Goal: Find contact information: Find contact information

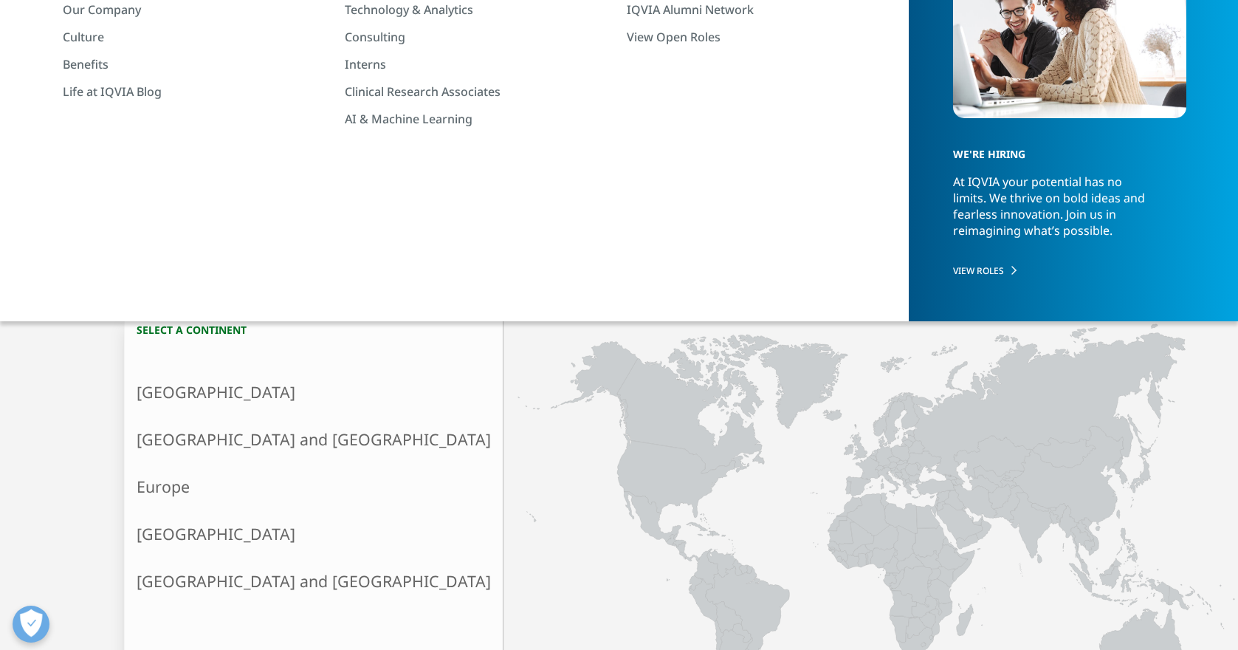
scroll to position [295, 0]
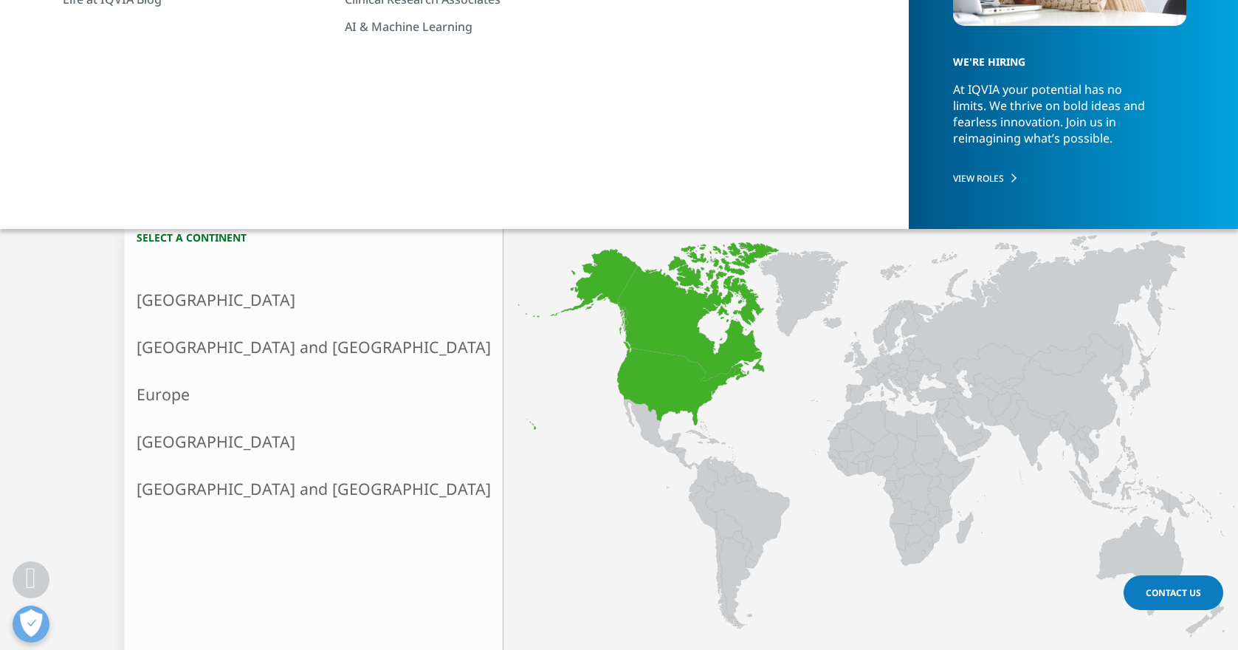
click at [207, 303] on link "North America" at bounding box center [314, 299] width 378 height 47
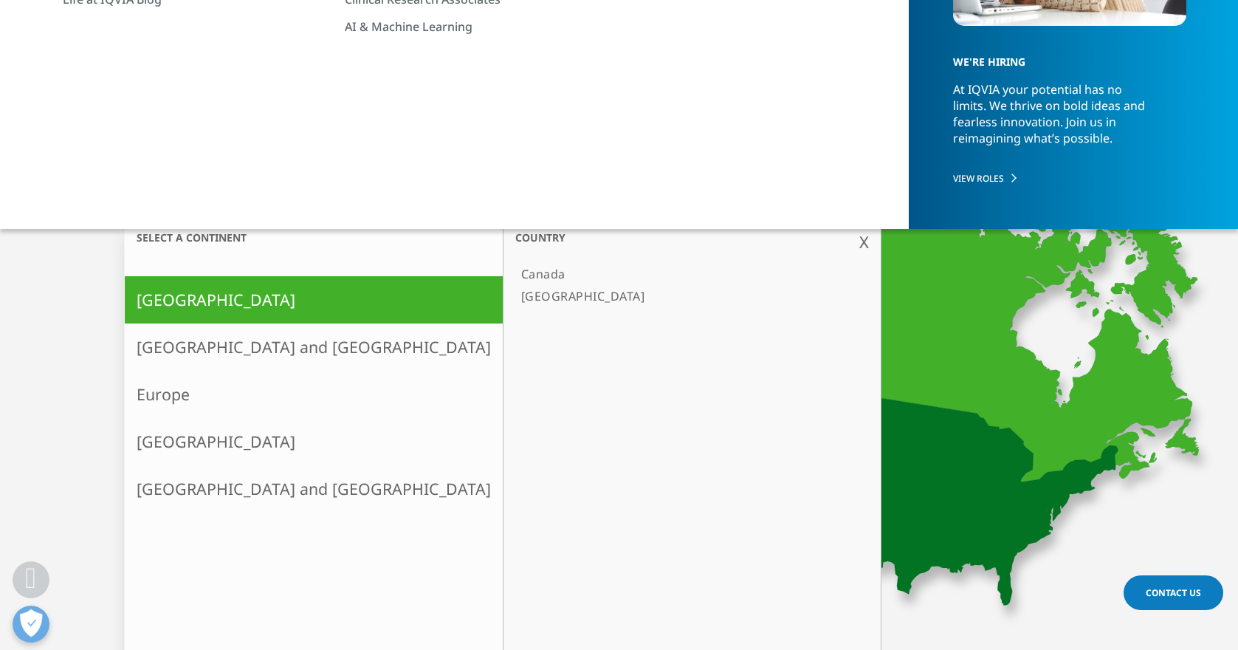
click at [515, 292] on link "[GEOGRAPHIC_DATA]" at bounding box center [684, 296] width 339 height 22
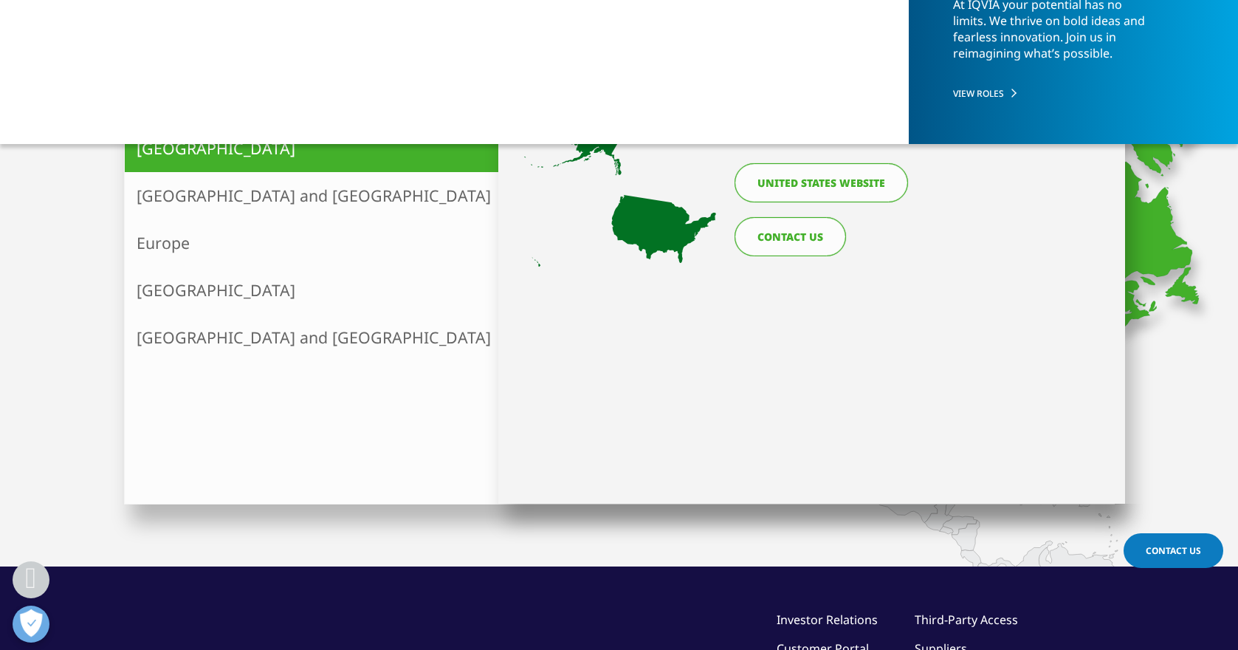
scroll to position [306, 0]
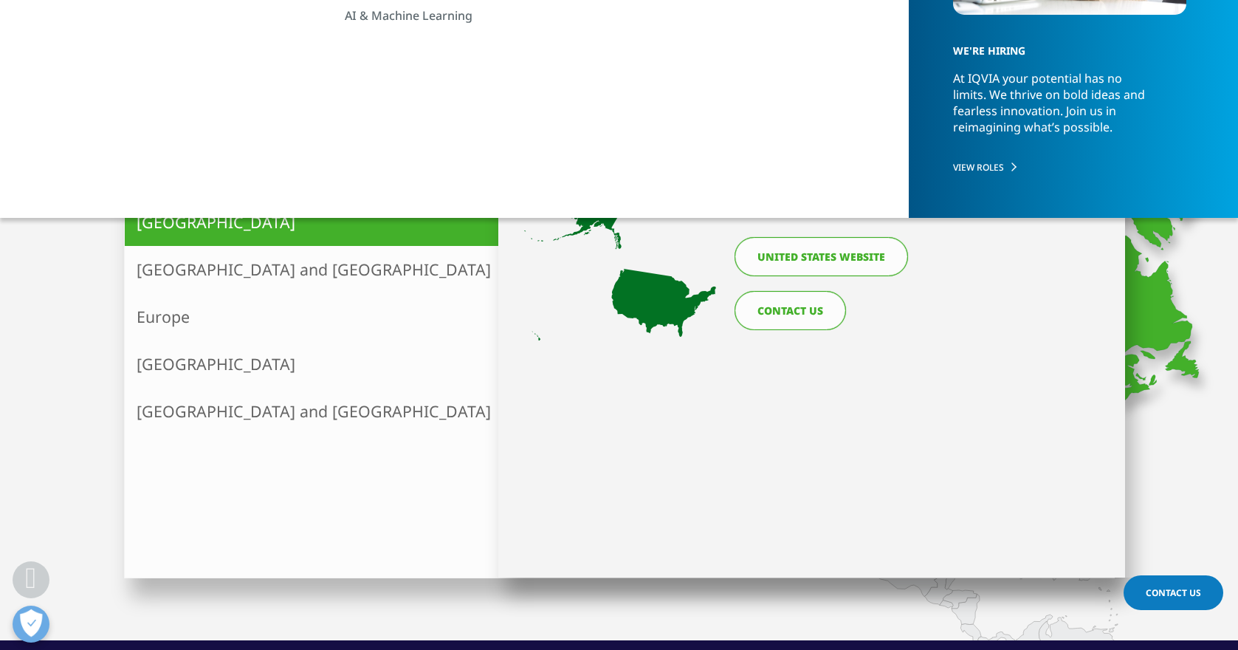
click at [515, 221] on link "[GEOGRAPHIC_DATA]" at bounding box center [684, 218] width 339 height 22
click at [673, 309] on icon at bounding box center [620, 261] width 192 height 159
click at [1104, 162] on span "X" at bounding box center [1109, 164] width 10 height 22
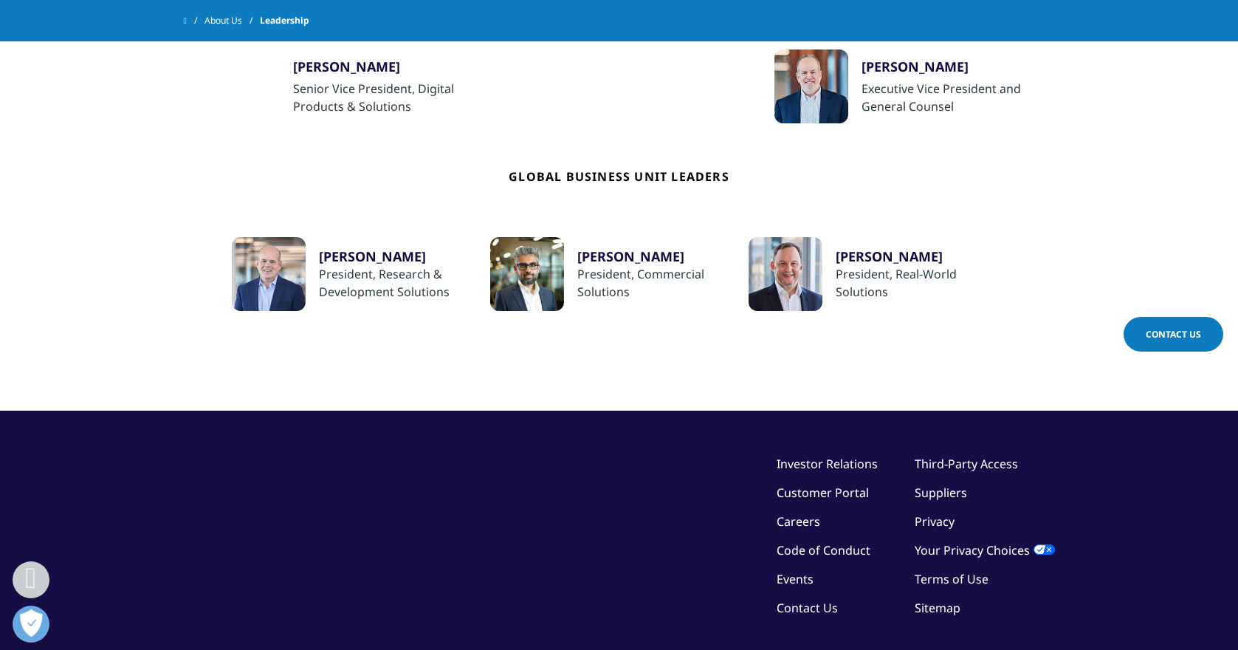
scroll to position [591, 0]
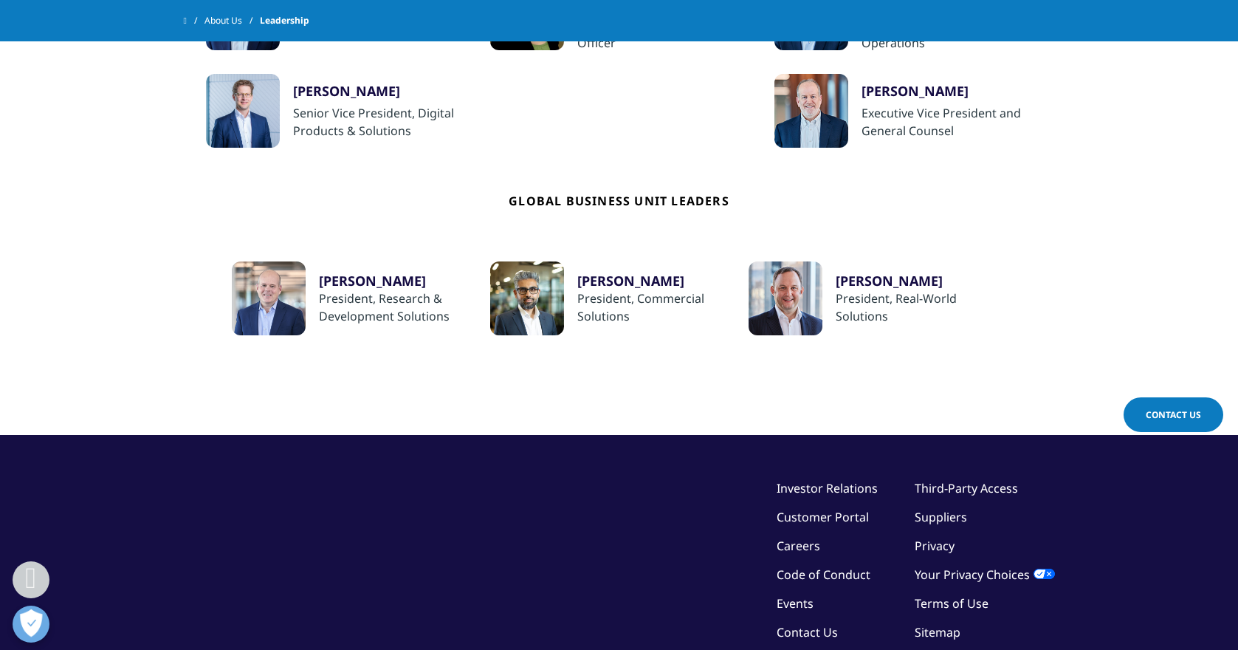
click at [614, 284] on div "Bhavik Patel" at bounding box center [662, 281] width 171 height 18
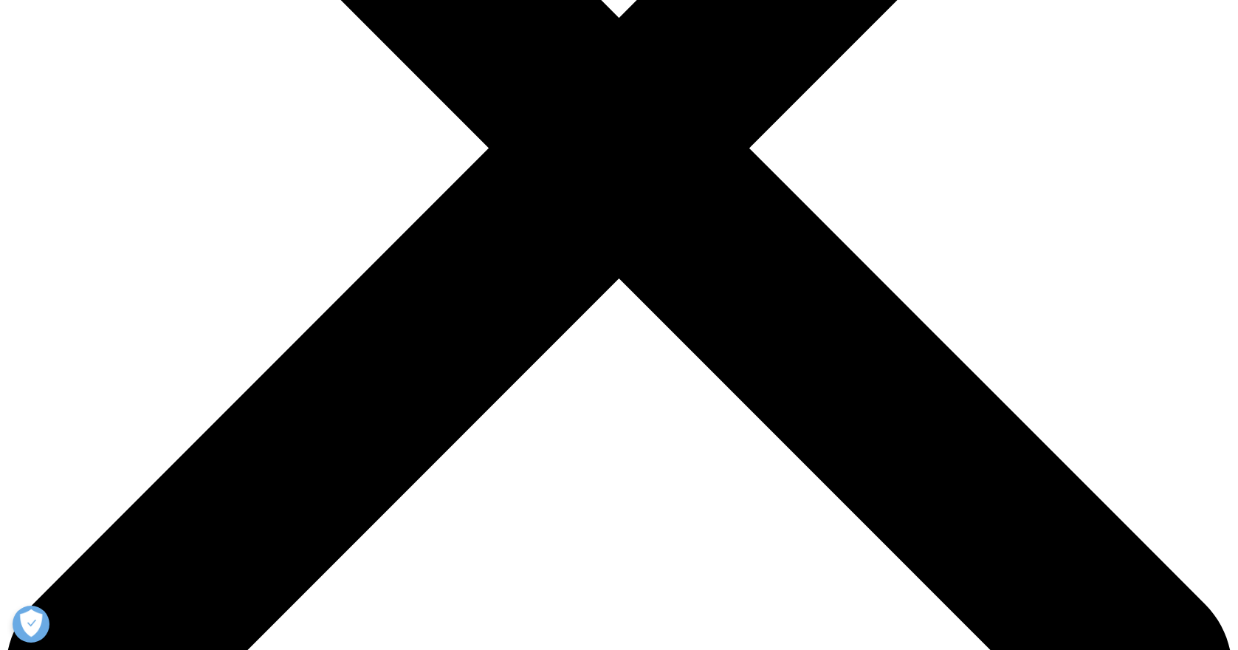
scroll to position [484, 0]
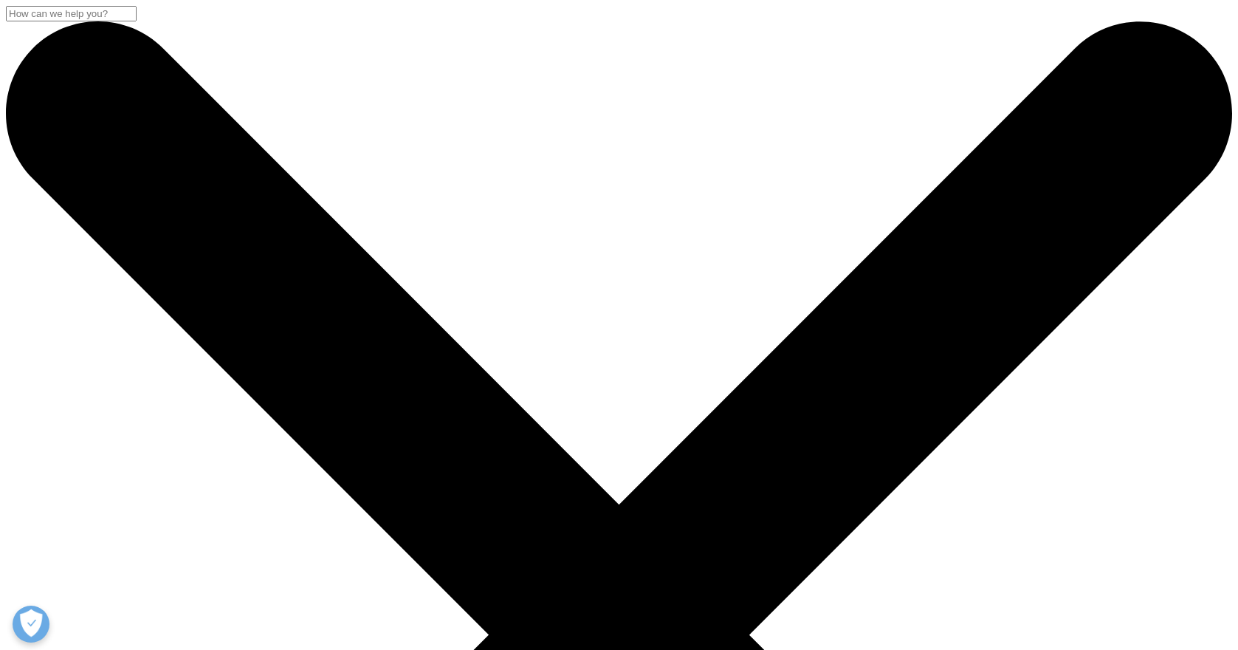
drag, startPoint x: 441, startPoint y: 439, endPoint x: 635, endPoint y: 439, distance: 194.2
copy h3 "[PERSON_NAME]"
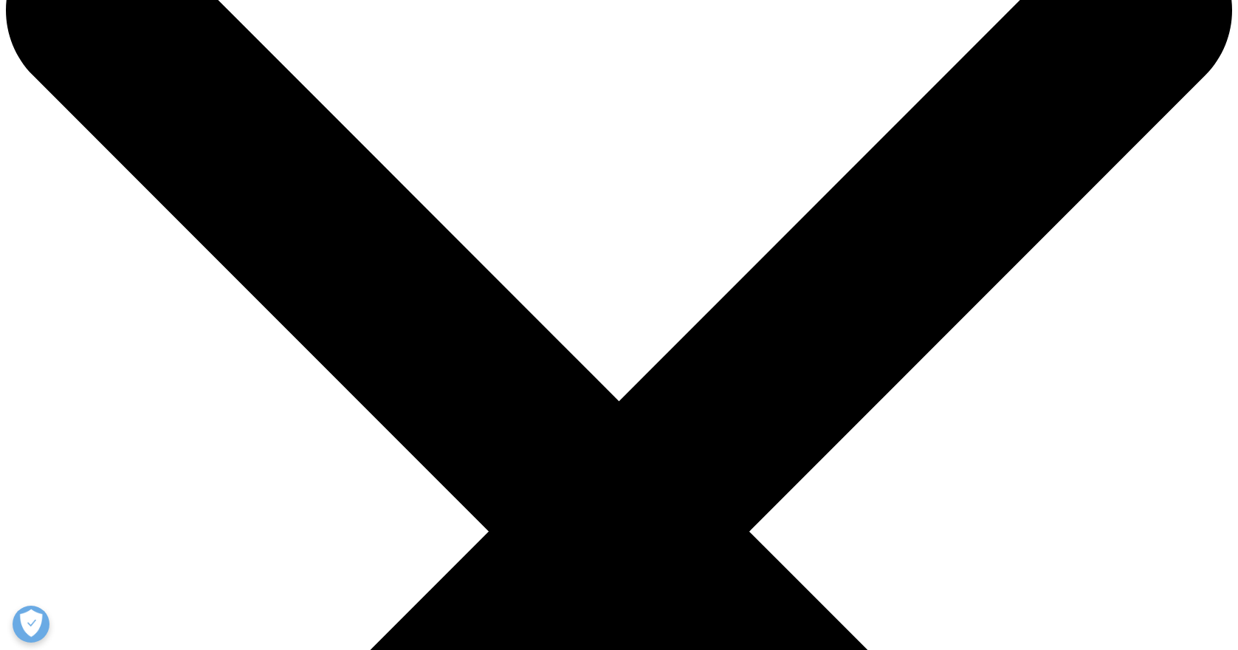
scroll to position [148, 0]
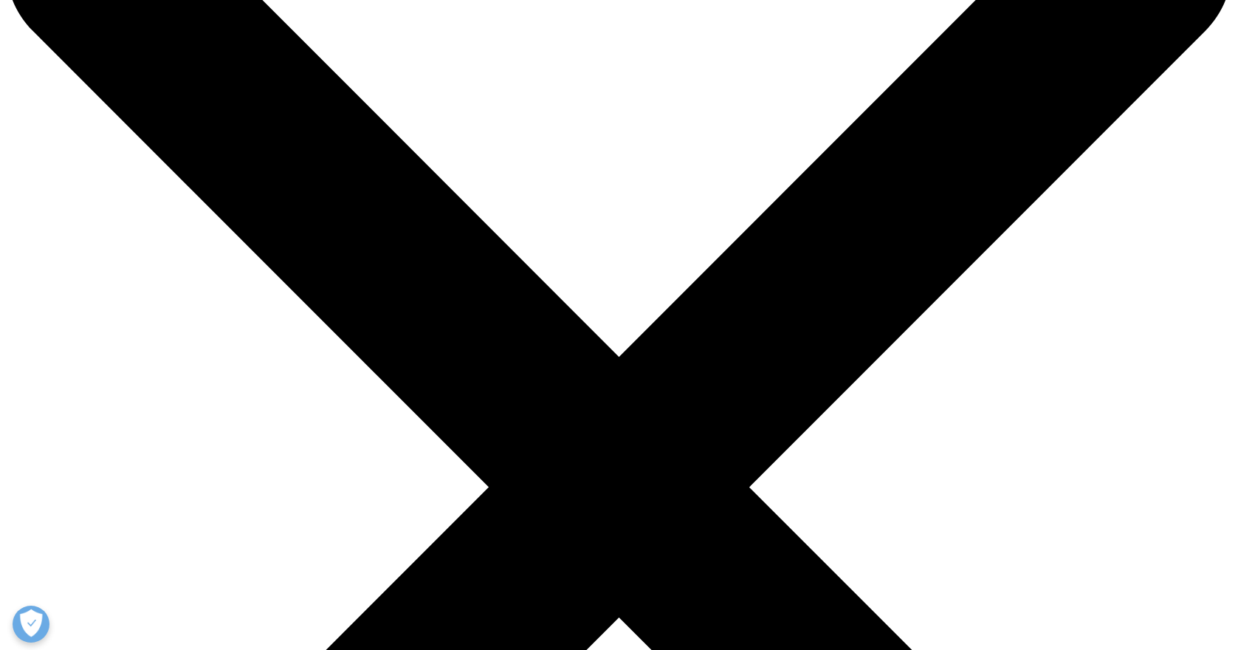
drag, startPoint x: 444, startPoint y: 293, endPoint x: 635, endPoint y: 293, distance: 190.5
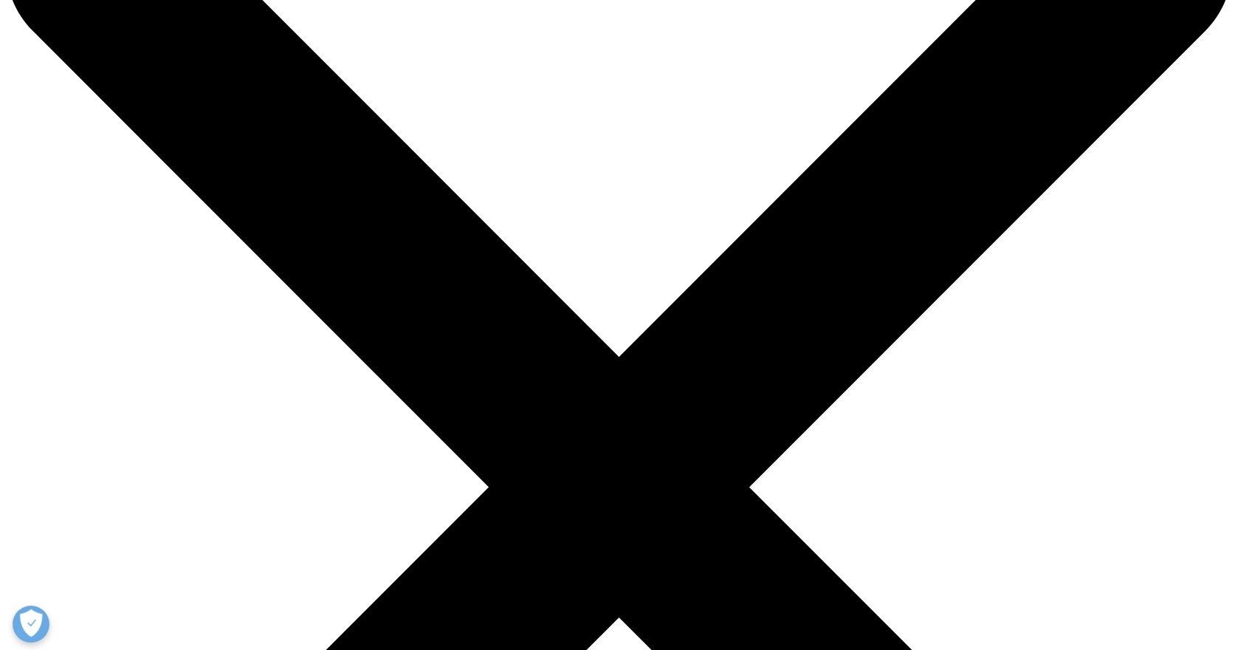
copy h3 "[PERSON_NAME]"
